Goal: Information Seeking & Learning: Learn about a topic

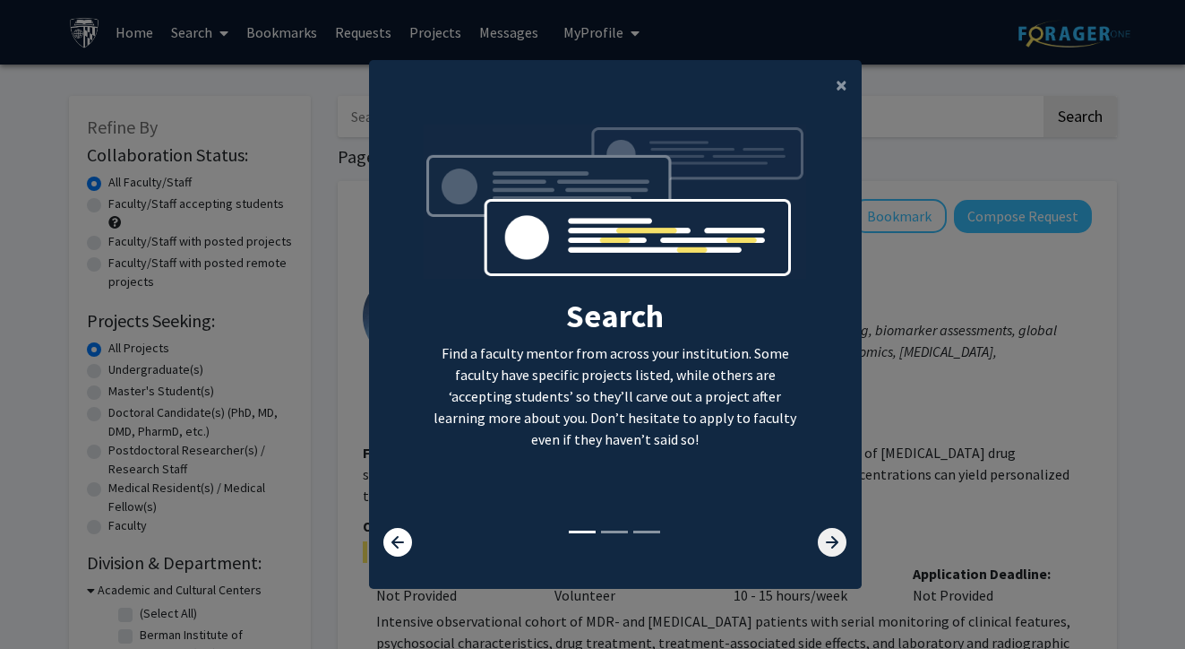
click at [821, 547] on icon at bounding box center [832, 542] width 29 height 29
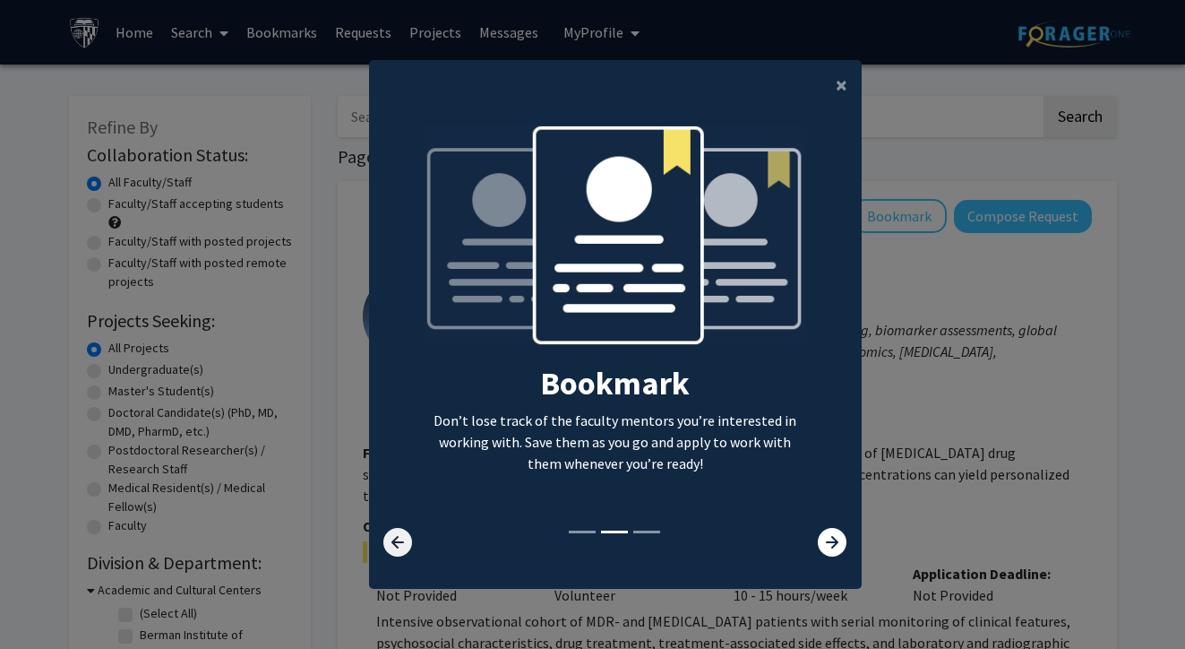
click at [400, 545] on icon at bounding box center [397, 542] width 29 height 29
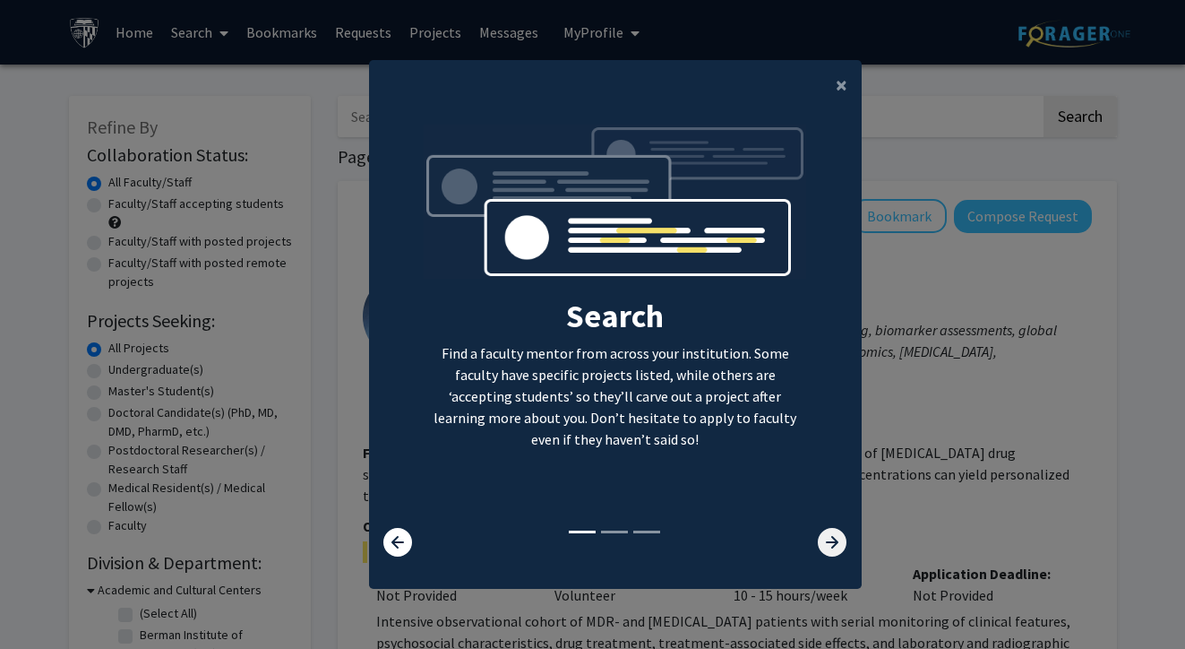
click at [832, 544] on icon at bounding box center [832, 542] width 29 height 29
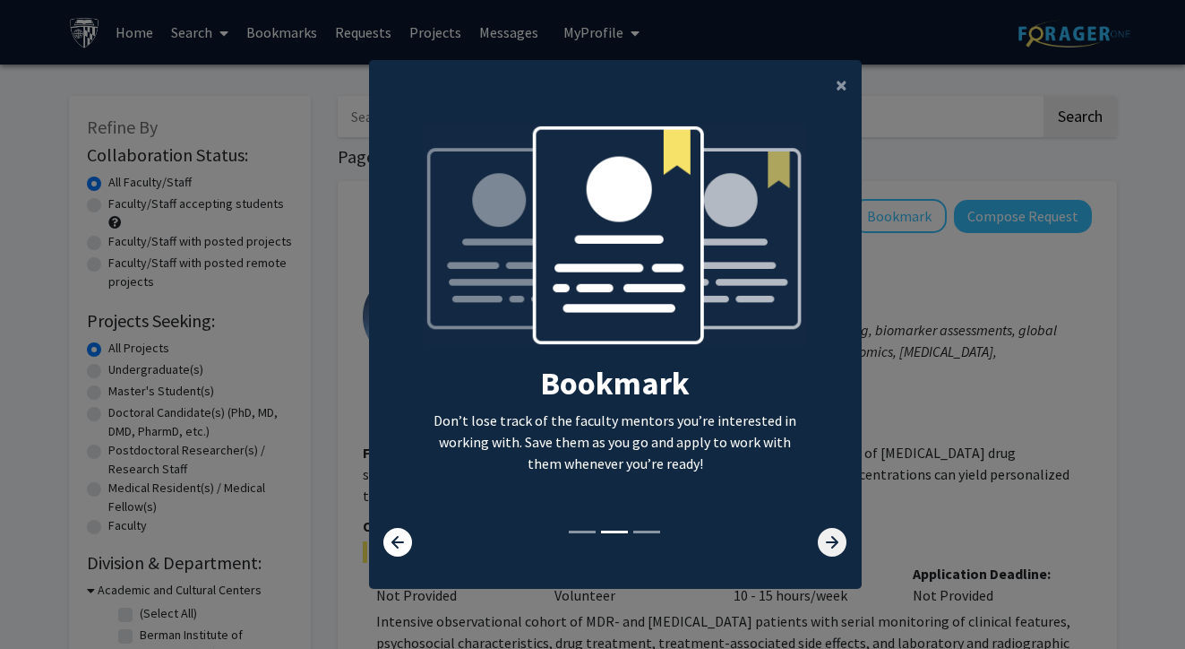
click at [832, 544] on icon at bounding box center [832, 542] width 29 height 29
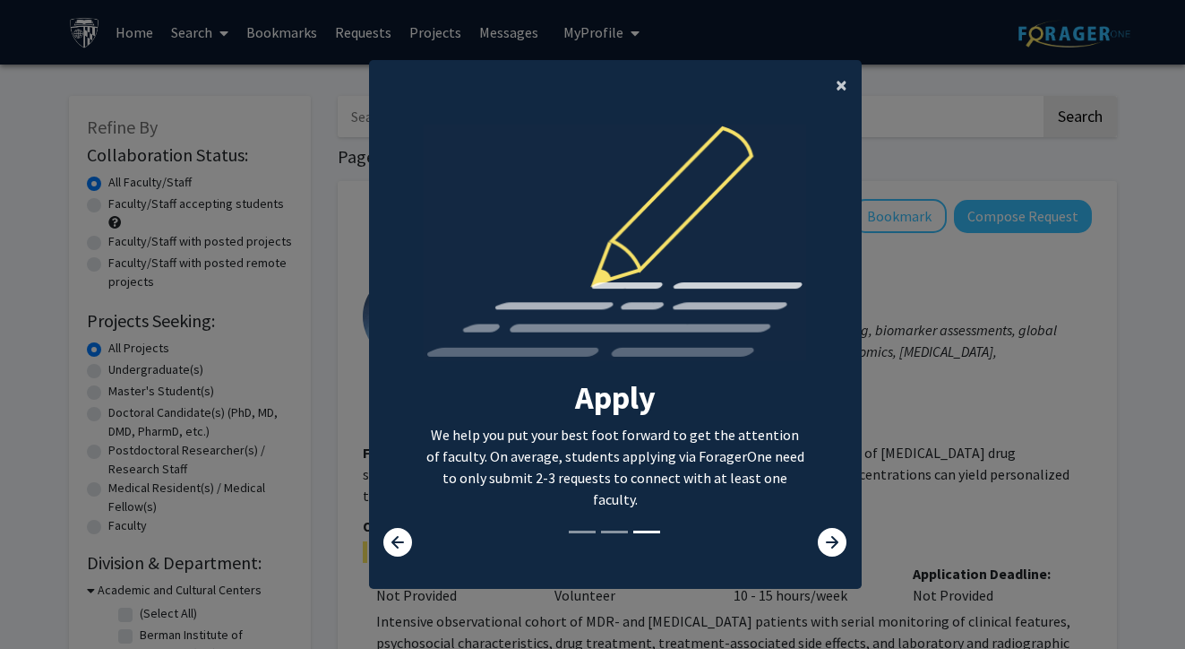
click at [845, 83] on span "×" at bounding box center [842, 85] width 12 height 28
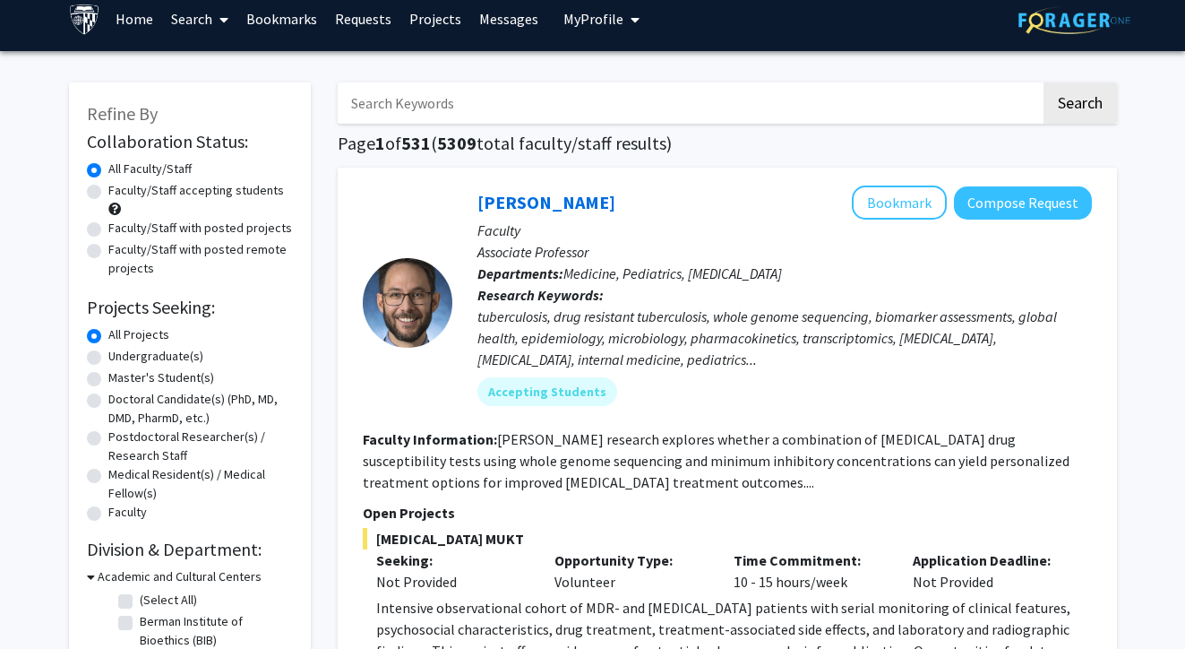
scroll to position [17, 0]
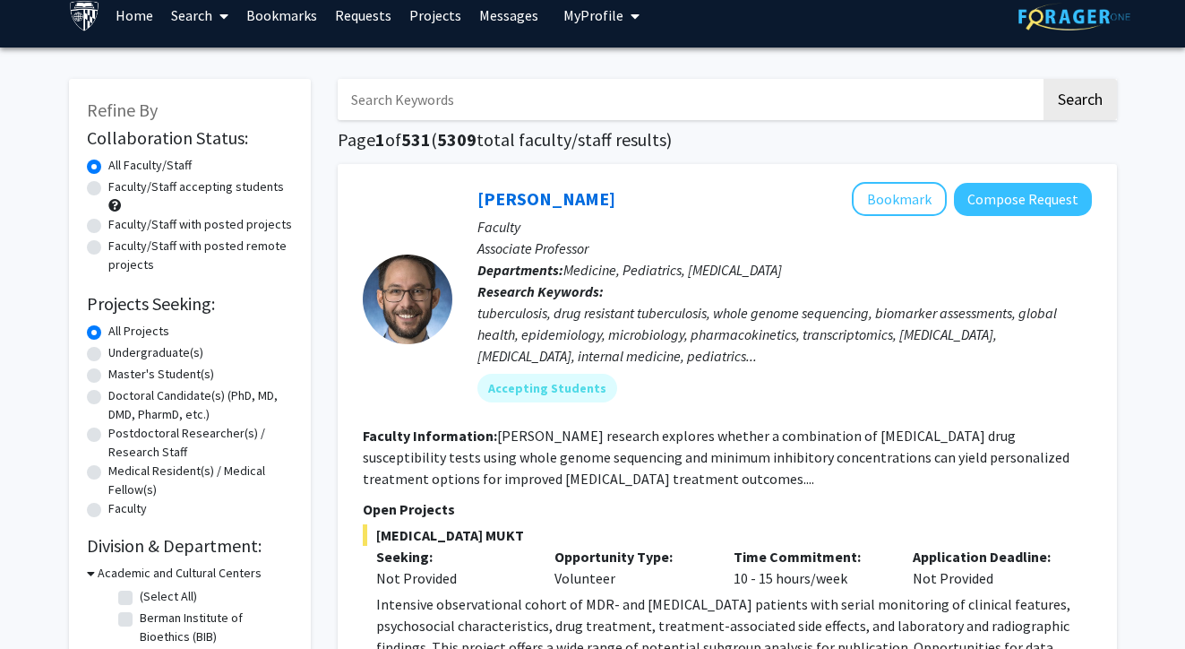
click at [172, 376] on label "Master's Student(s)" at bounding box center [161, 374] width 106 height 19
click at [120, 376] on input "Master's Student(s)" at bounding box center [114, 371] width 12 height 12
radio input "true"
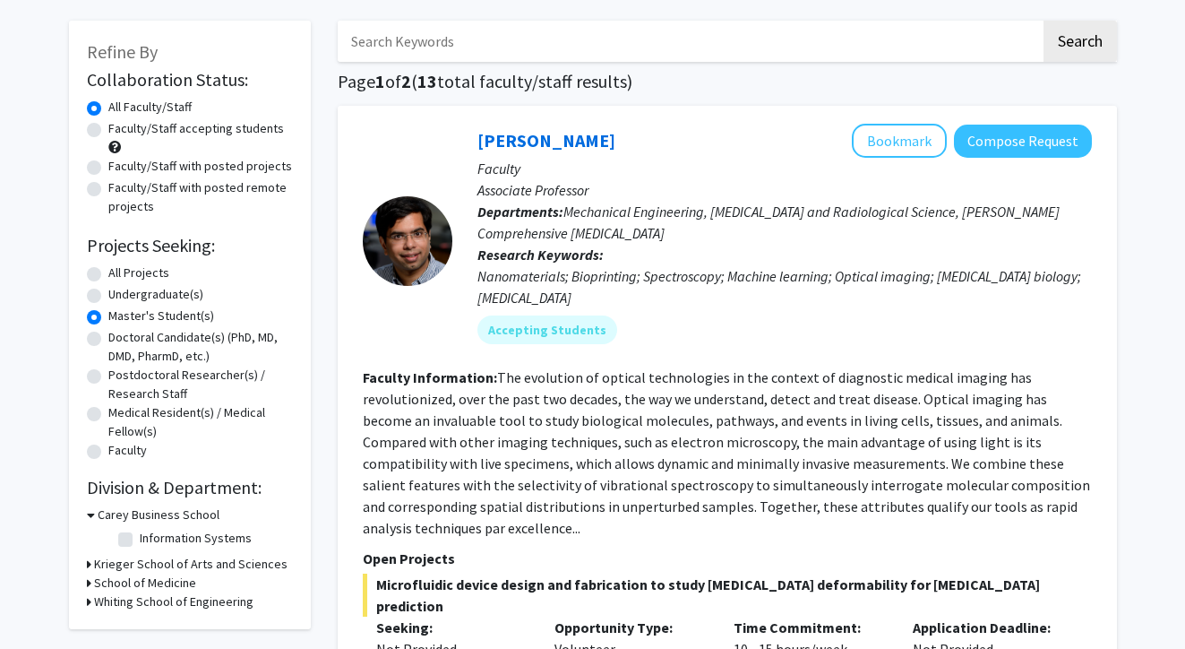
scroll to position [77, 0]
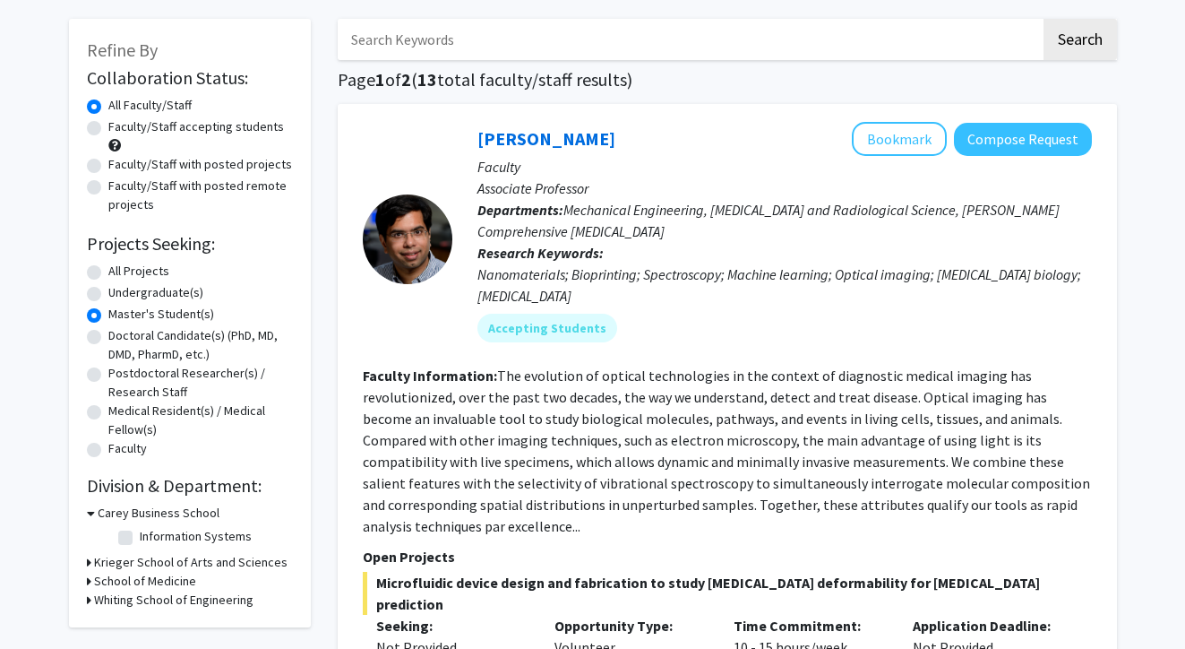
click at [144, 276] on label "All Projects" at bounding box center [138, 271] width 61 height 19
click at [120, 273] on input "All Projects" at bounding box center [114, 268] width 12 height 12
radio input "true"
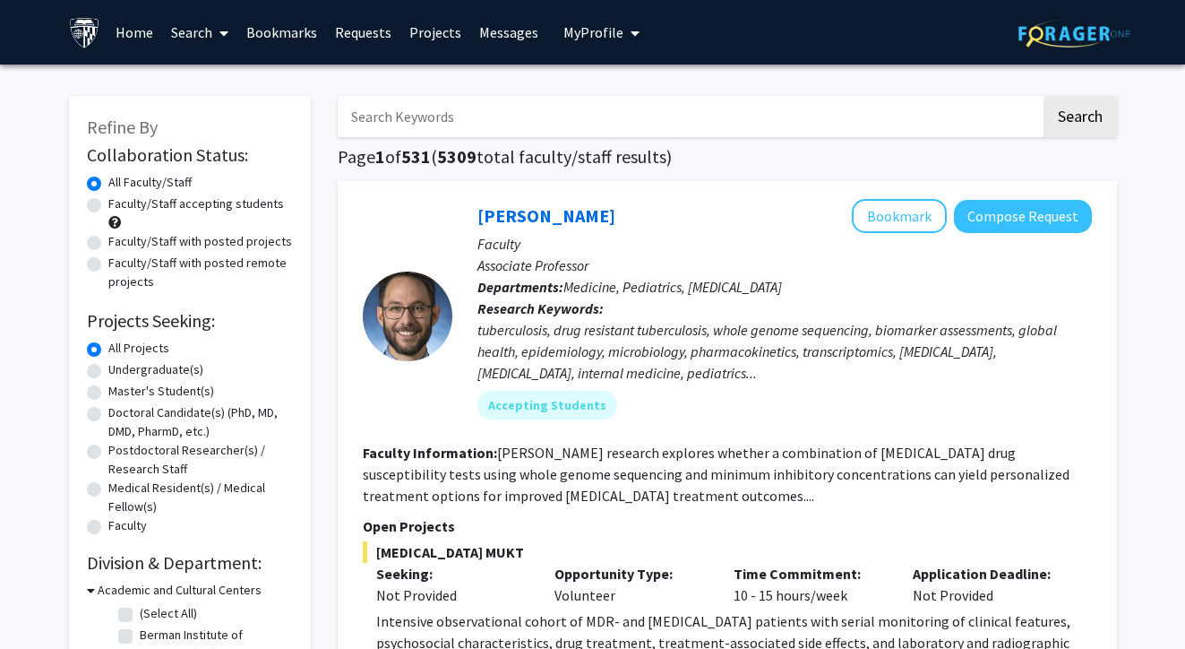
click at [583, 125] on input "Search Keywords" at bounding box center [689, 116] width 703 height 41
type input "bioinformatics"
click at [1079, 119] on button "Search" at bounding box center [1080, 116] width 73 height 41
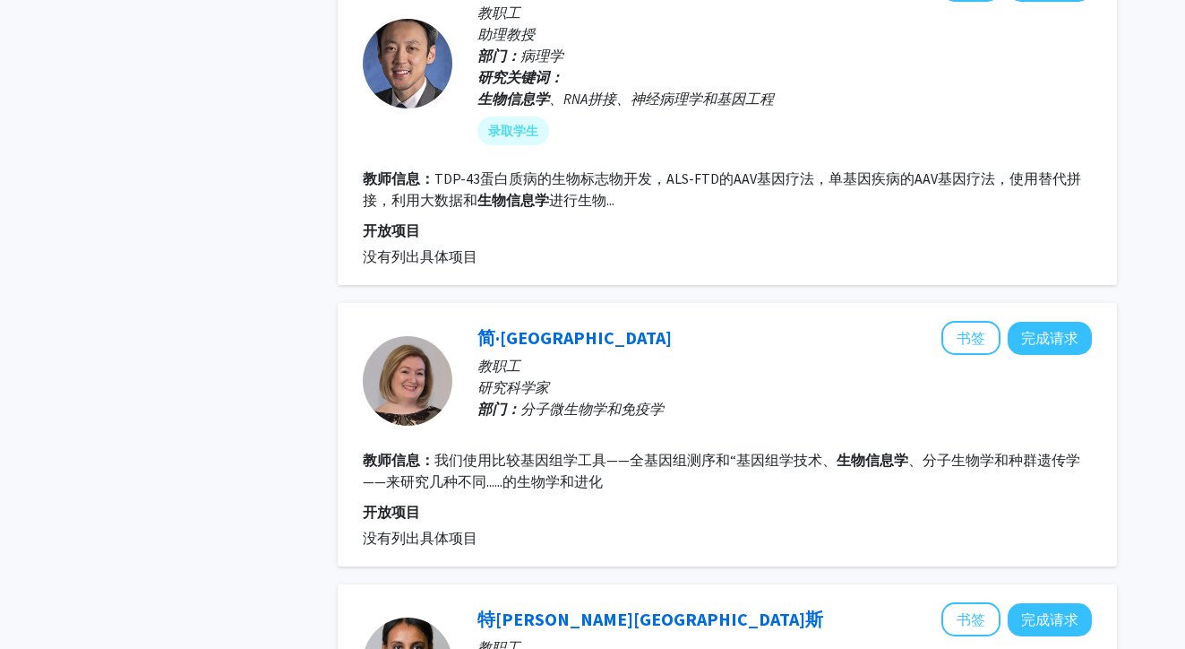
scroll to position [1753, 0]
